Goal: Use online tool/utility: Utilize a website feature to perform a specific function

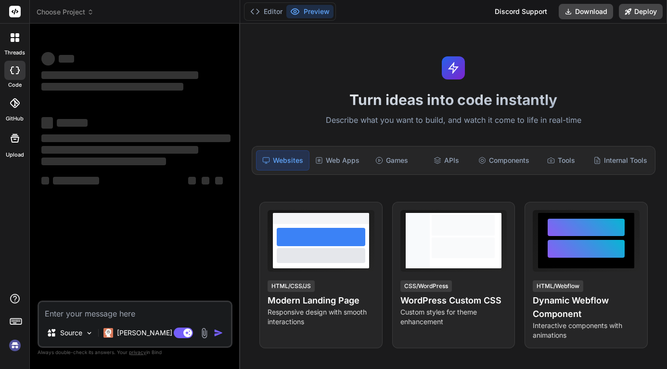
type textarea "x"
click at [556, 164] on div "Tools" at bounding box center [561, 160] width 52 height 20
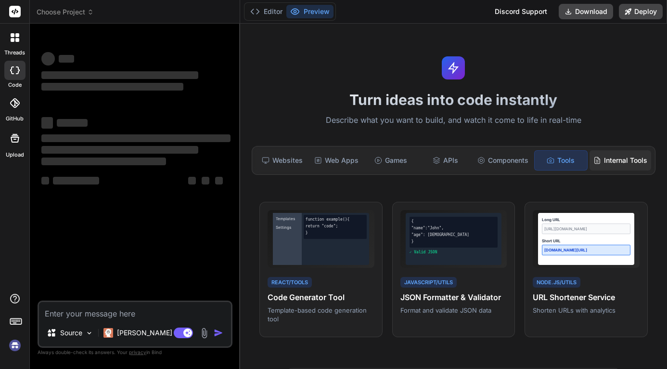
click at [599, 164] on div "Internal Tools" at bounding box center [620, 160] width 62 height 20
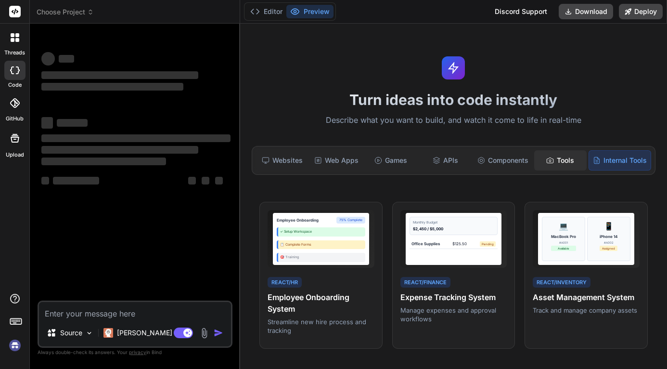
click at [549, 160] on div "Tools" at bounding box center [560, 160] width 52 height 20
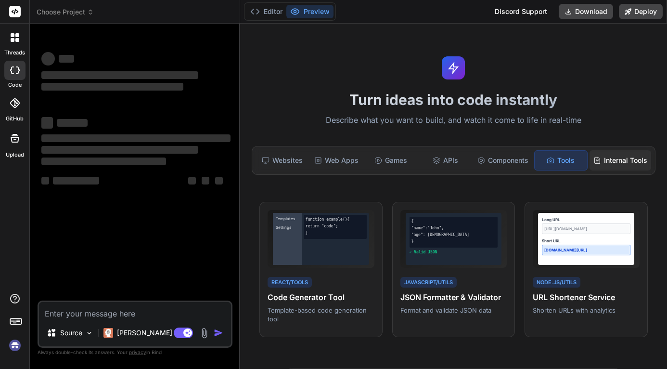
click at [593, 159] on icon at bounding box center [597, 160] width 8 height 8
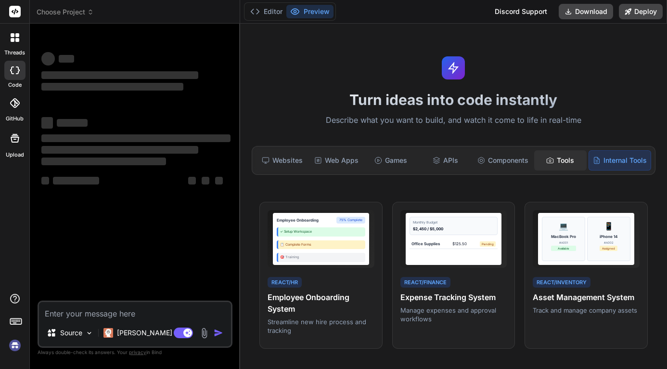
click at [557, 161] on div "Tools" at bounding box center [560, 160] width 52 height 20
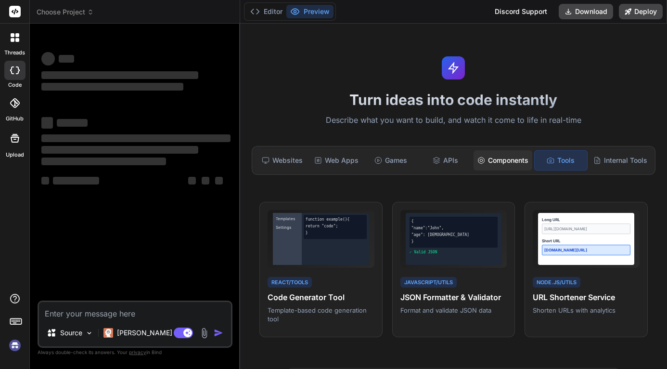
click at [504, 161] on div "Components" at bounding box center [502, 160] width 59 height 20
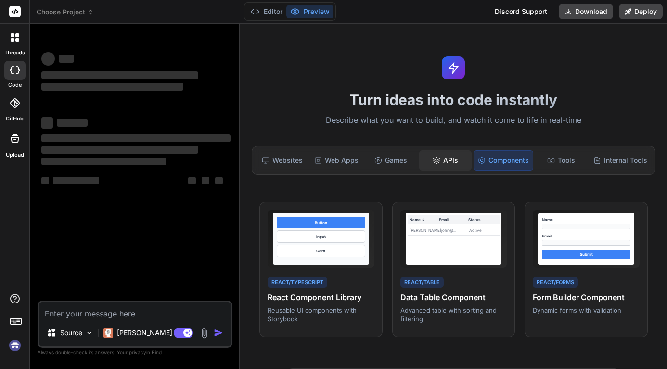
click at [440, 162] on div "APIs" at bounding box center [445, 160] width 52 height 20
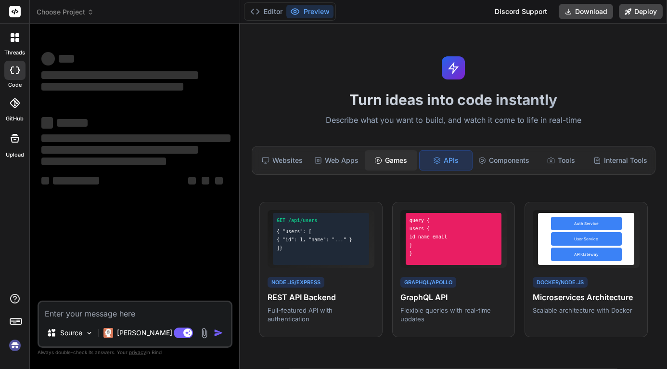
click at [387, 164] on div "Games" at bounding box center [391, 160] width 52 height 20
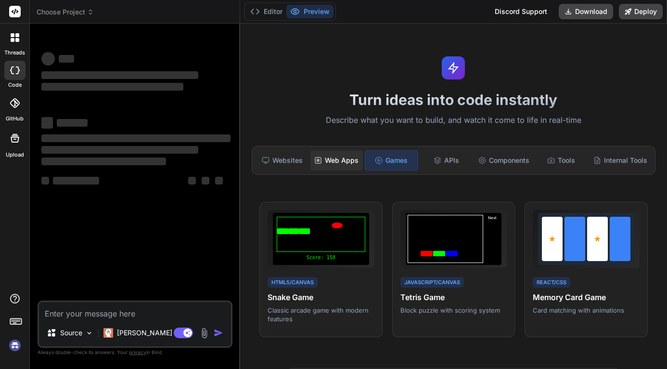
drag, startPoint x: 341, startPoint y: 164, endPoint x: 316, endPoint y: 164, distance: 25.5
click at [341, 164] on div "Web Apps" at bounding box center [336, 160] width 52 height 20
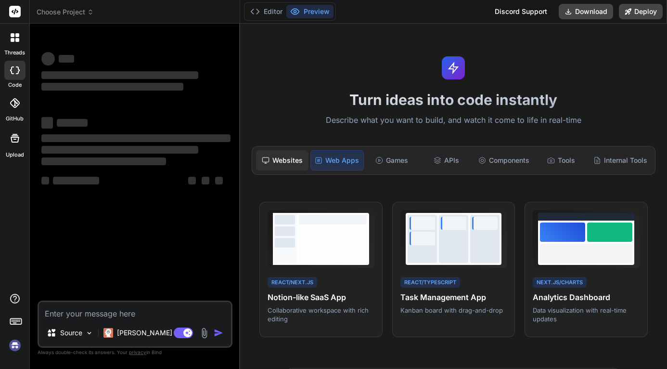
click at [274, 164] on div "Websites" at bounding box center [282, 160] width 52 height 20
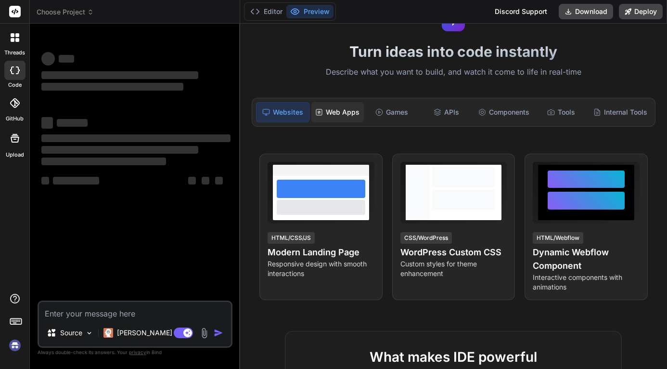
click at [316, 108] on icon at bounding box center [319, 112] width 8 height 8
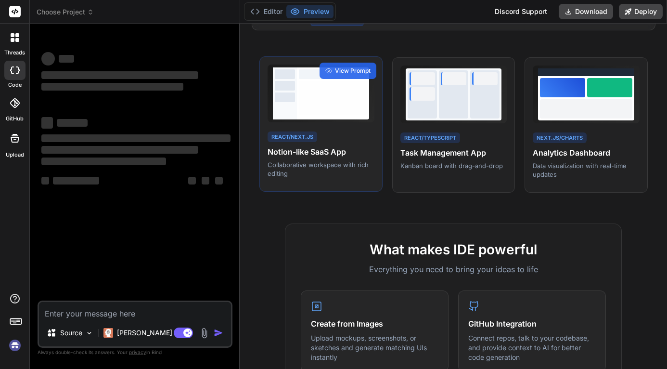
scroll to position [96, 0]
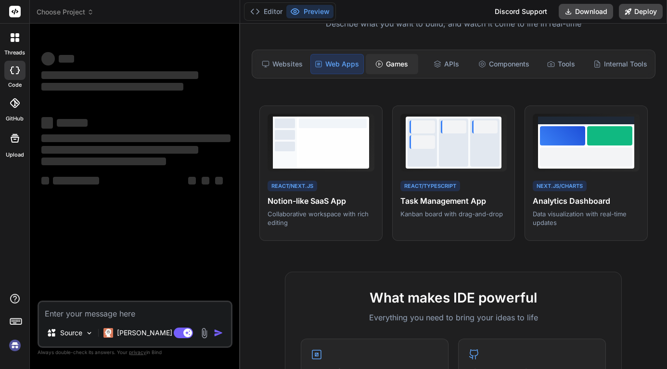
click at [396, 62] on div "Games" at bounding box center [392, 64] width 52 height 20
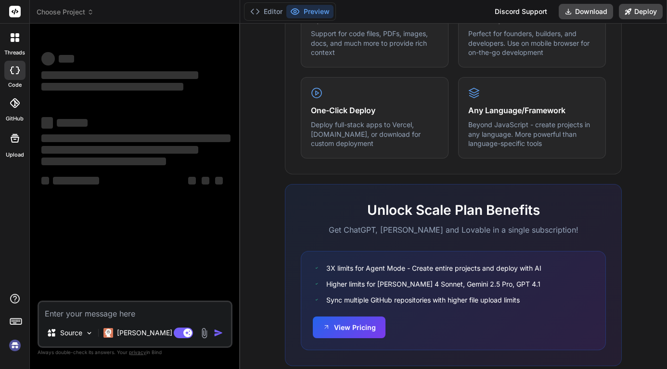
scroll to position [544, 0]
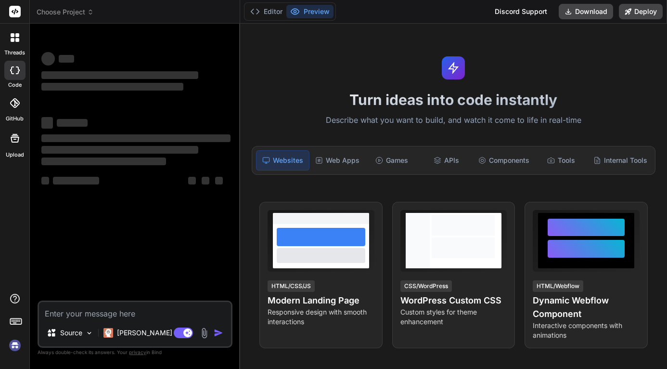
type textarea "x"
